Goal: Transaction & Acquisition: Purchase product/service

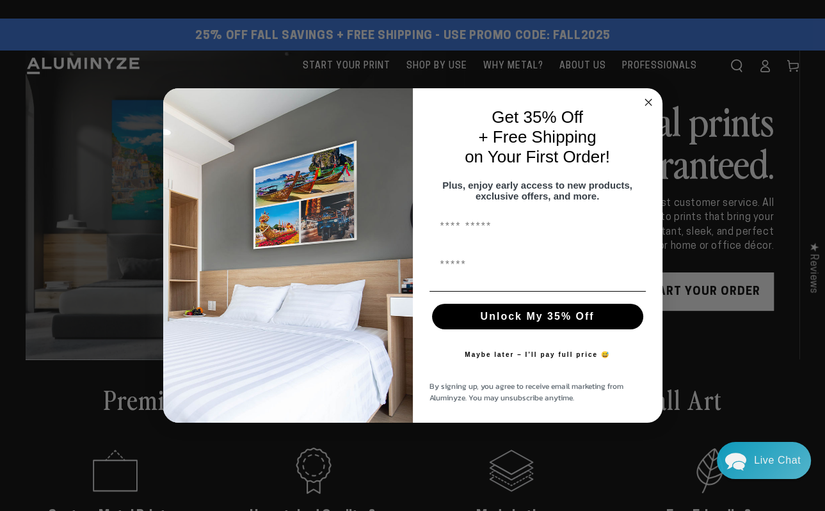
click at [652, 106] on form "Get 35% Off + Free Shipping on Your First Order! Plus, enjoy early access to ne…" at bounding box center [412, 255] width 499 height 335
click at [646, 97] on circle "Close dialog" at bounding box center [648, 102] width 15 height 15
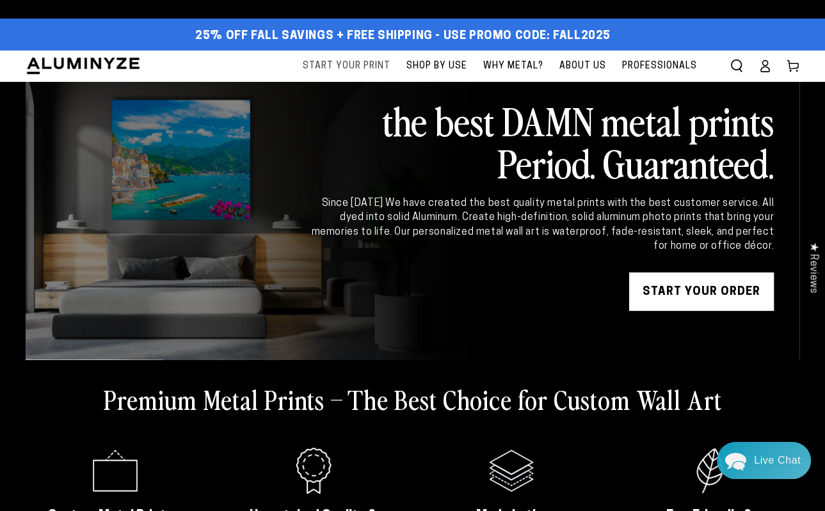
click at [341, 72] on span "Start Your Print" at bounding box center [347, 66] width 88 height 16
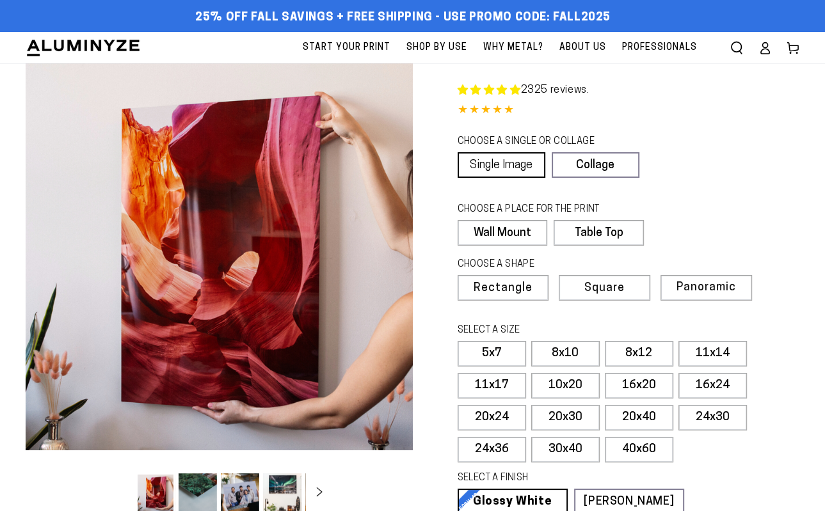
select select "**********"
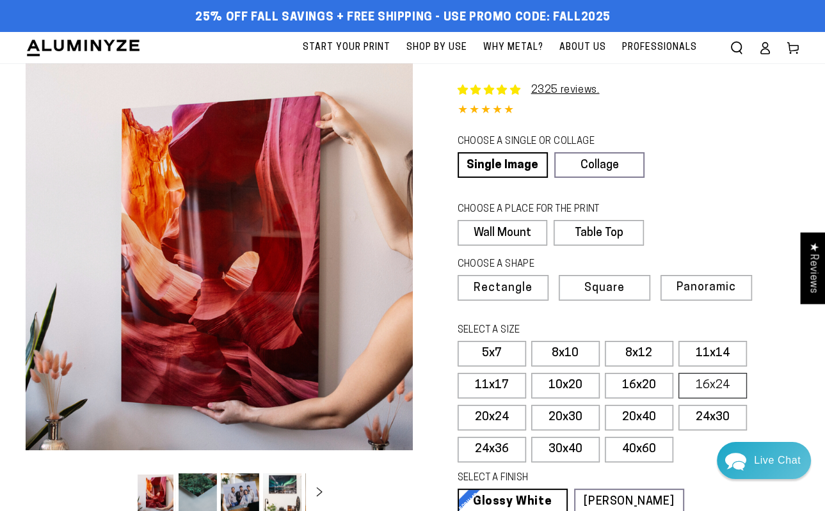
click at [712, 389] on label "16x24" at bounding box center [712, 386] width 68 height 26
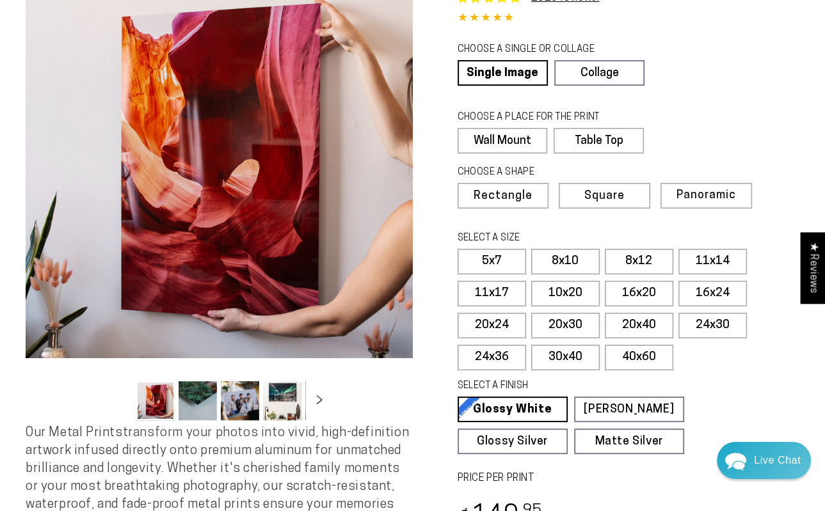
scroll to position [202, 0]
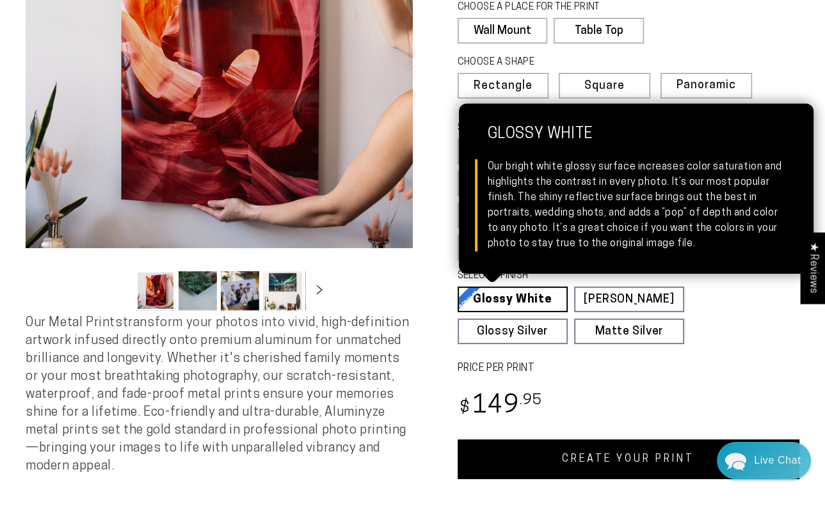
click at [508, 297] on link "Glossy White Glossy White Our bright white glossy surface increases color satur…" at bounding box center [513, 300] width 110 height 26
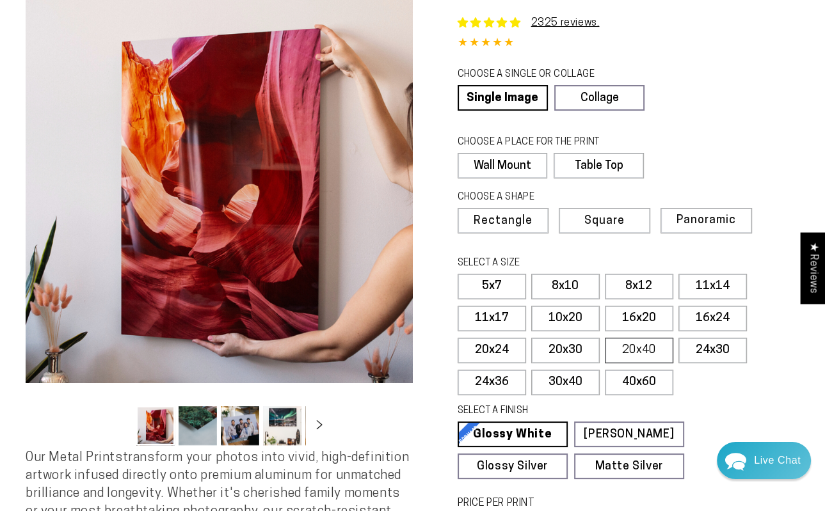
scroll to position [0, 0]
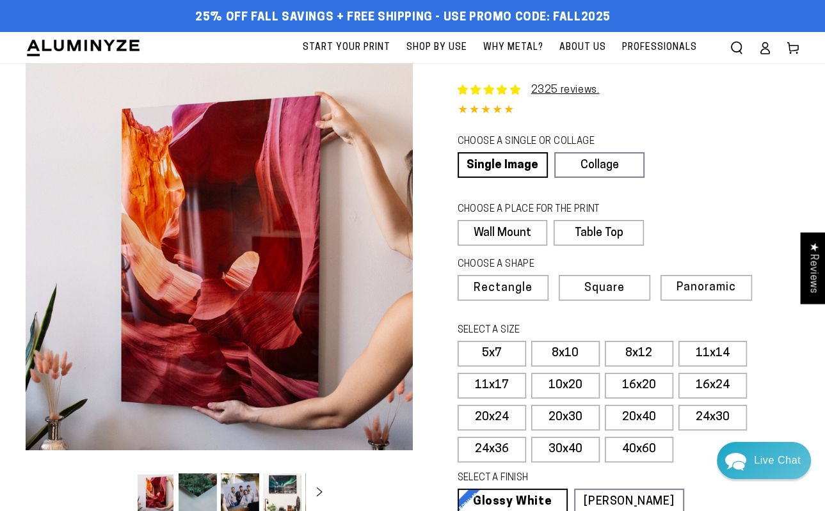
click at [583, 49] on span "About Us" at bounding box center [582, 48] width 47 height 16
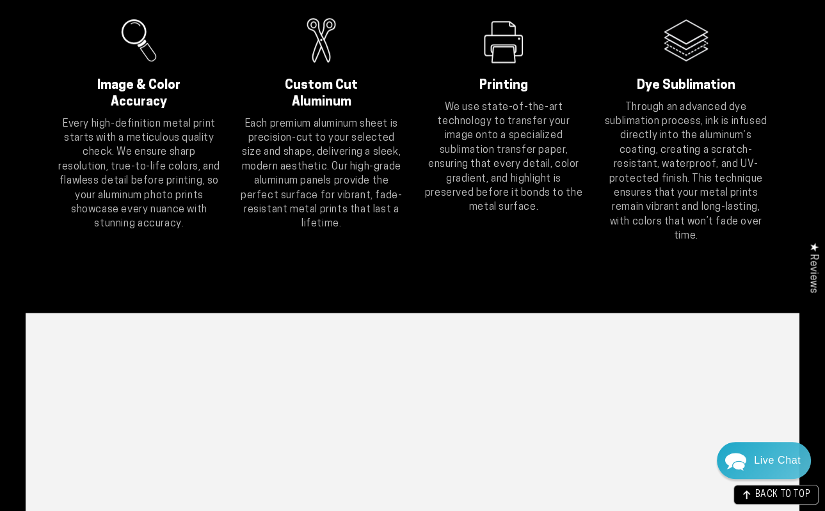
scroll to position [435, 0]
